Goal: Check status

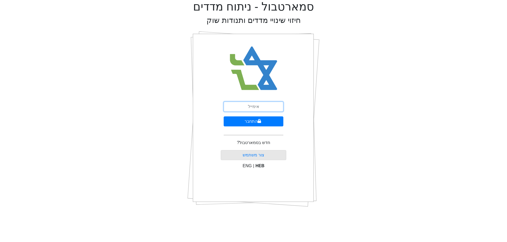
click at [257, 111] on input "email" at bounding box center [253, 107] width 60 height 10
type input "[EMAIL_ADDRESS][DOMAIN_NAME]"
click at [261, 121] on button "התחבר" at bounding box center [253, 122] width 60 height 10
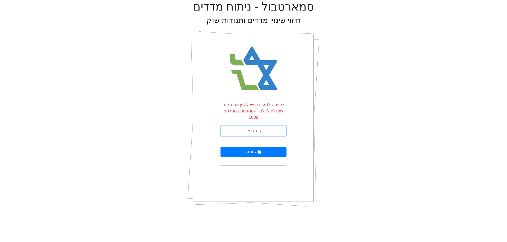
click at [261, 126] on input "text" at bounding box center [253, 131] width 66 height 10
type input "893573"
click at [220, 147] on button "התחבר" at bounding box center [253, 152] width 66 height 10
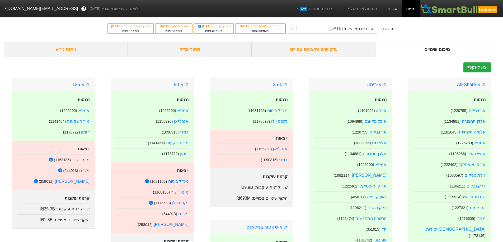
click at [393, 10] on link "אג״ח" at bounding box center [392, 8] width 18 height 17
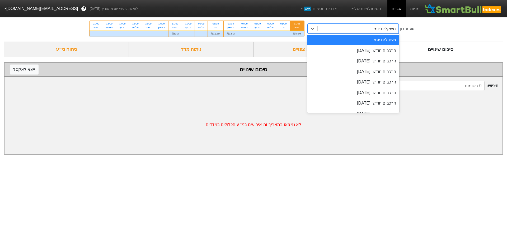
click at [374, 27] on div "משקלים יומי" at bounding box center [357, 28] width 81 height 9
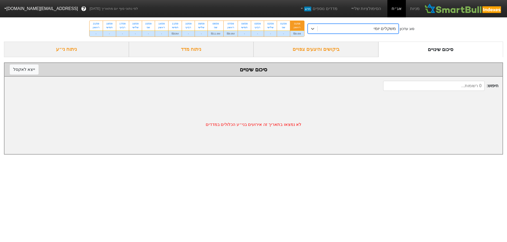
click at [374, 27] on div "משקלים יומי" at bounding box center [357, 28] width 81 height 9
click at [234, 28] on div "ראשון" at bounding box center [231, 28] width 8 height 4
click at [231, 24] on input "07/09 ראשון ₪9.8M" at bounding box center [228, 22] width 3 height 3
radio input "true"
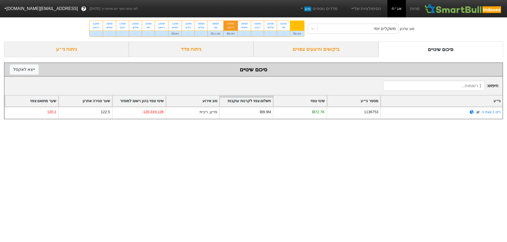
click at [300, 26] on div "ראשון" at bounding box center [297, 28] width 8 height 4
click at [297, 24] on input "31/08 ראשון ₪4.6M" at bounding box center [294, 22] width 3 height 3
radio input "true"
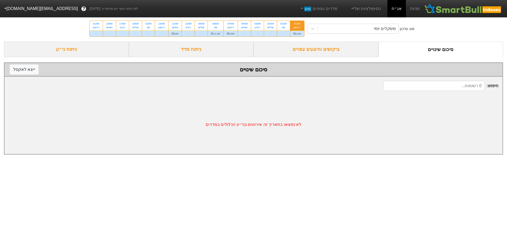
click at [316, 54] on div "ביקושים והיצעים צפויים" at bounding box center [315, 50] width 125 height 16
